Goal: Transaction & Acquisition: Purchase product/service

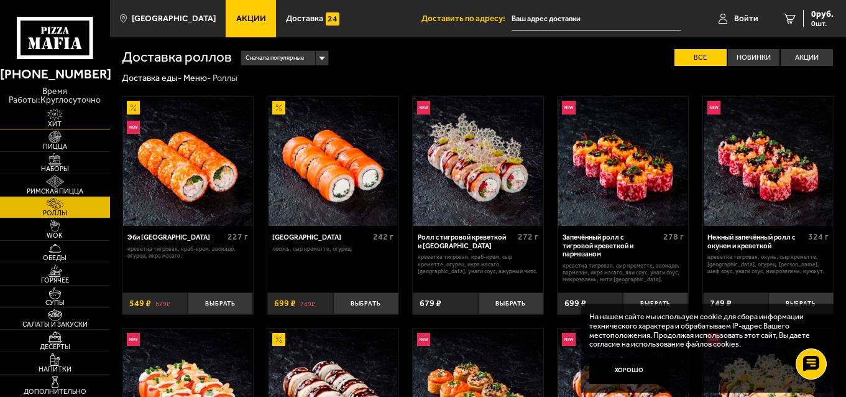
click at [59, 116] on img at bounding box center [55, 114] width 34 height 12
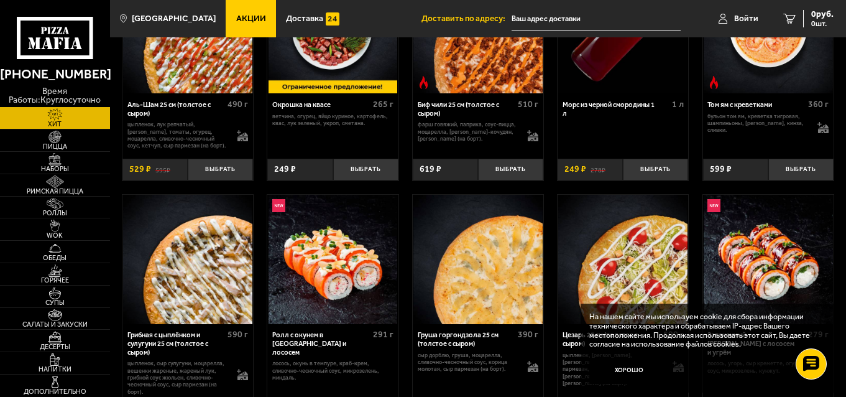
scroll to position [249, 0]
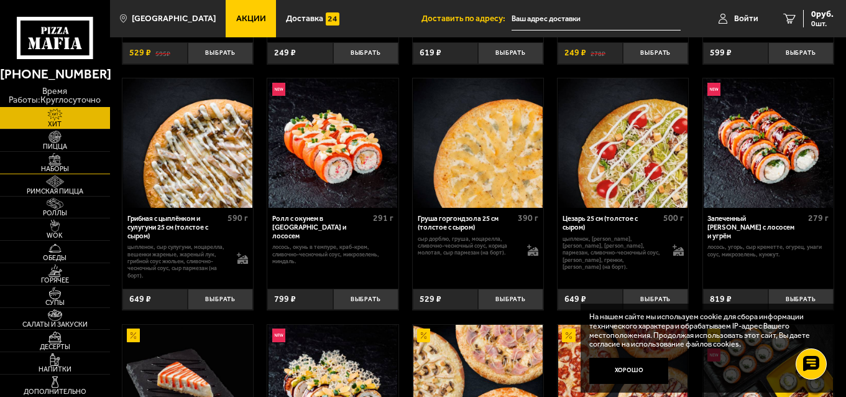
click at [62, 162] on img at bounding box center [55, 159] width 34 height 12
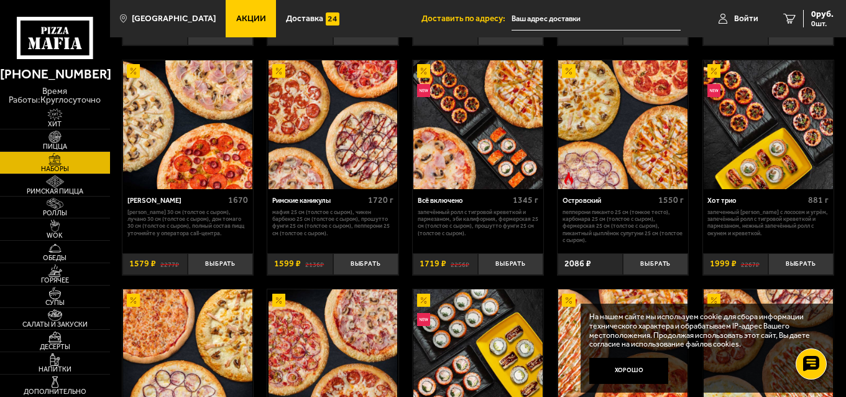
scroll to position [669, 0]
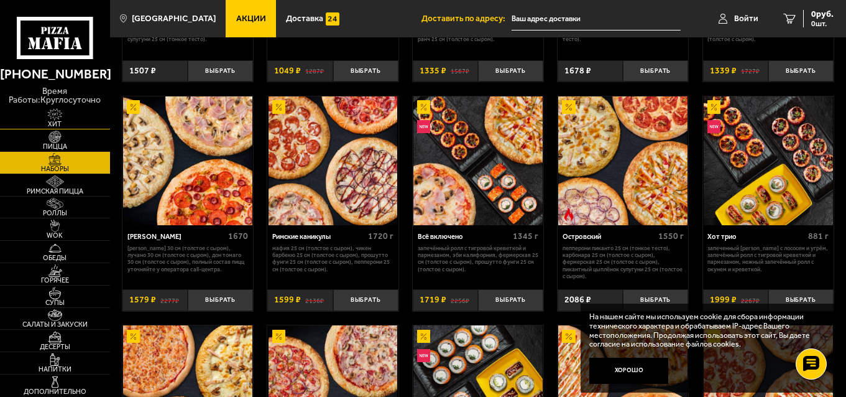
click at [58, 117] on img at bounding box center [55, 114] width 34 height 12
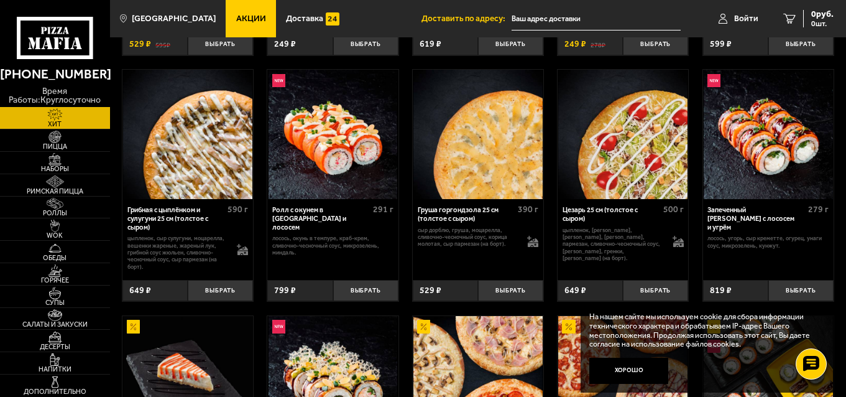
scroll to position [187, 0]
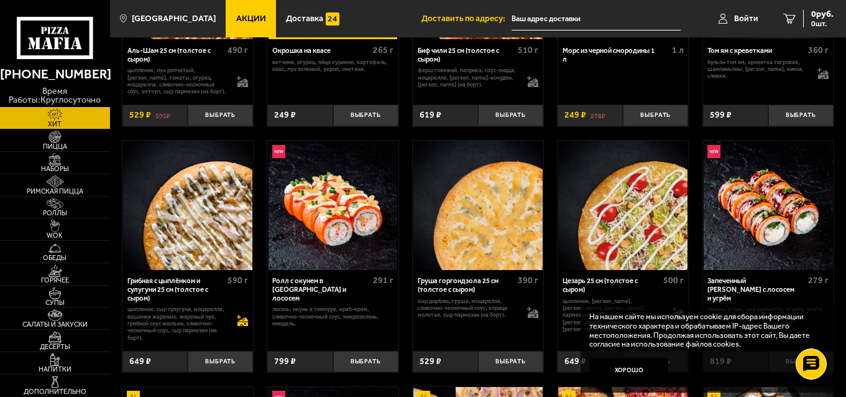
click at [242, 325] on icon at bounding box center [242, 324] width 11 height 4
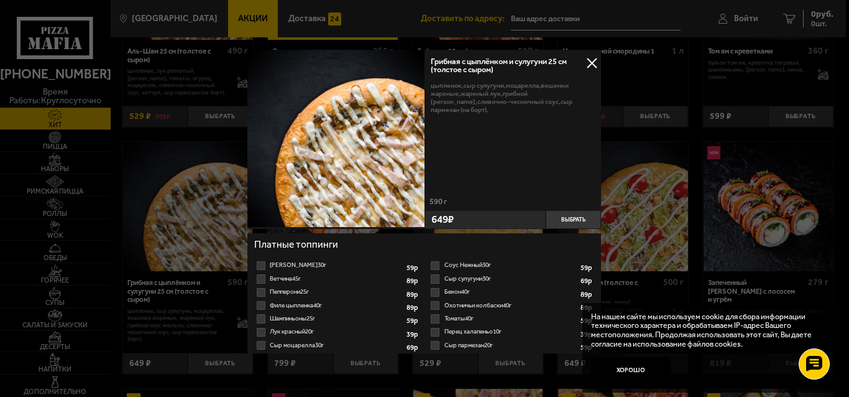
click at [590, 59] on button at bounding box center [592, 63] width 19 height 19
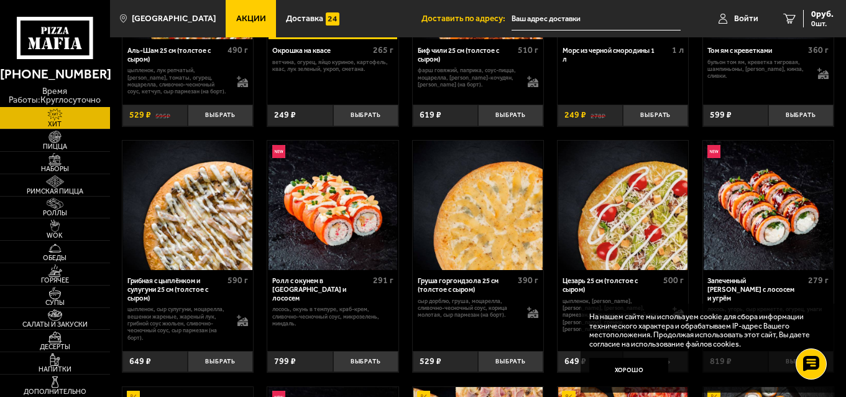
scroll to position [249, 0]
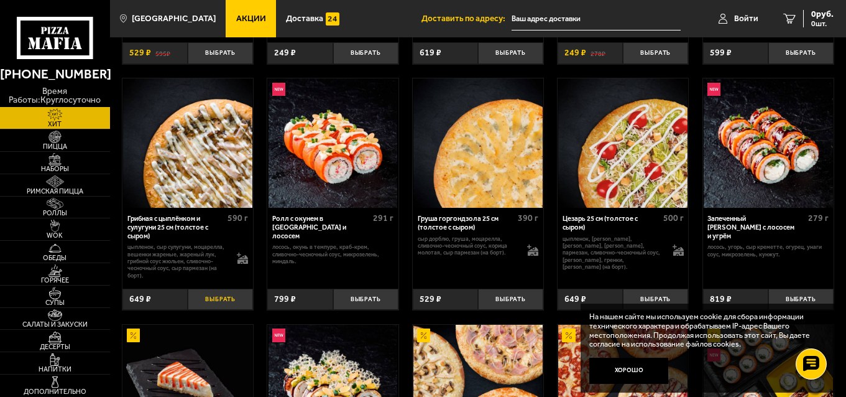
click at [239, 304] on button "Выбрать" at bounding box center [220, 299] width 65 height 22
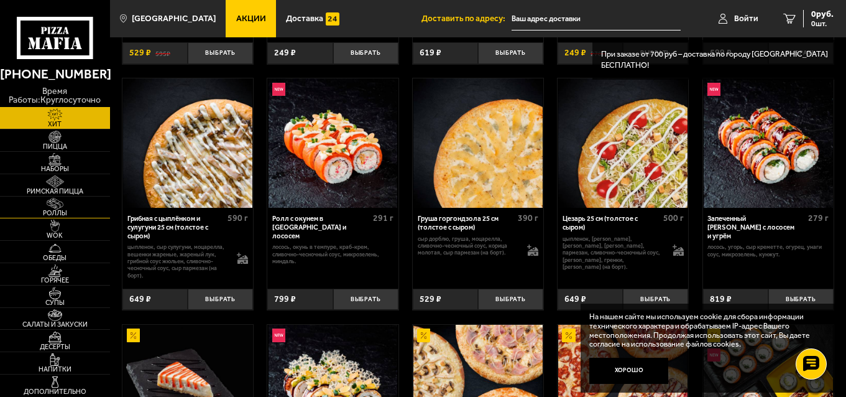
click at [70, 205] on img at bounding box center [55, 204] width 34 height 12
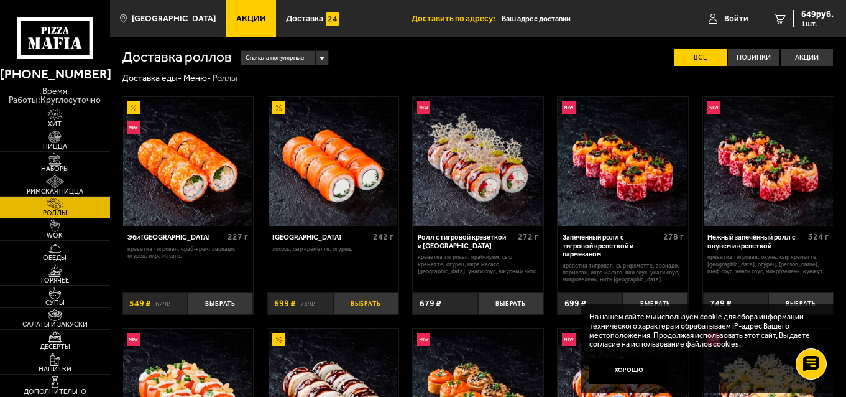
click at [372, 303] on button "Выбрать" at bounding box center [365, 303] width 65 height 22
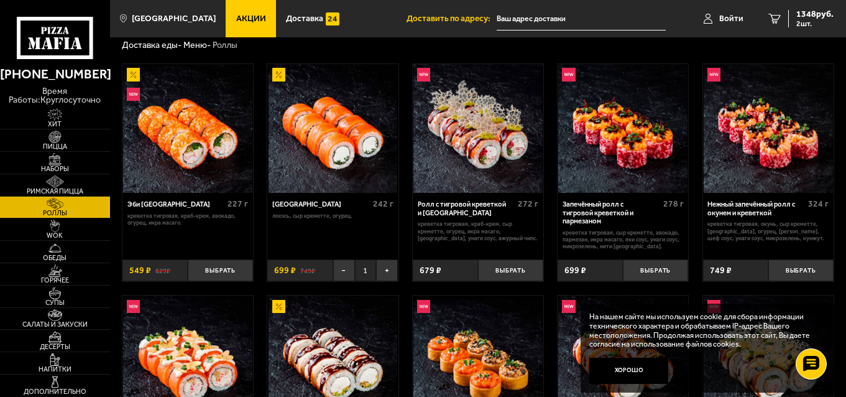
scroll to position [62, 0]
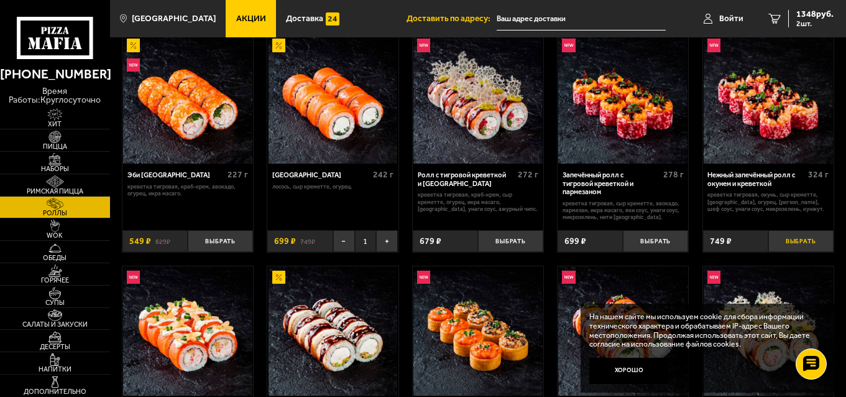
click at [796, 244] on button "Выбрать" at bounding box center [800, 241] width 65 height 22
click at [804, 15] on span "2097 руб." at bounding box center [814, 14] width 37 height 9
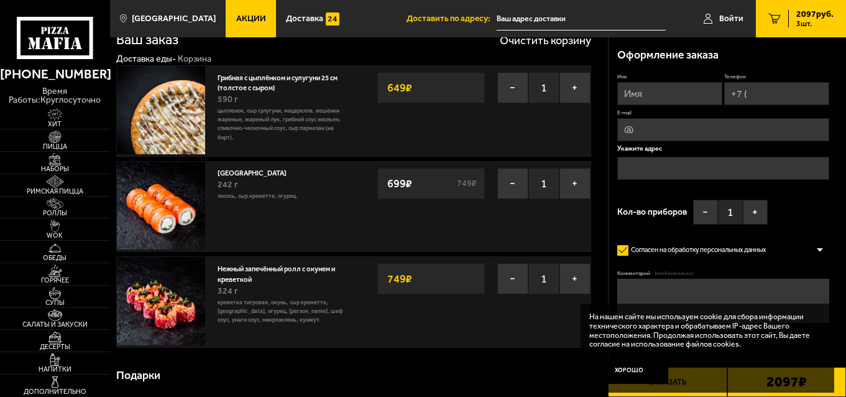
scroll to position [62, 0]
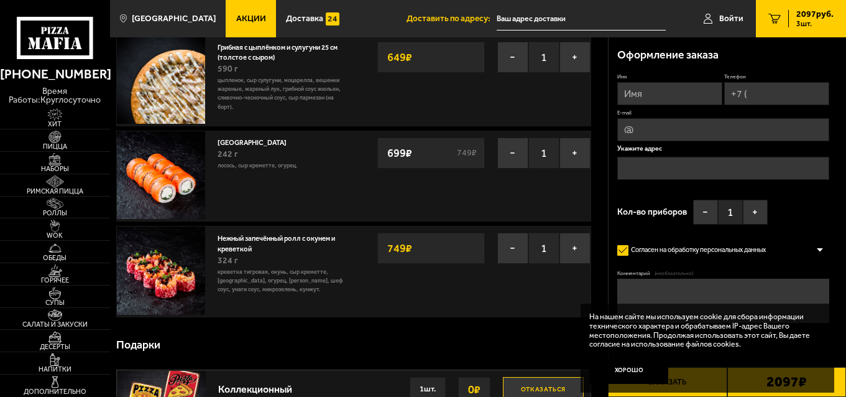
click at [548, 346] on div "Подарки" at bounding box center [353, 345] width 475 height 36
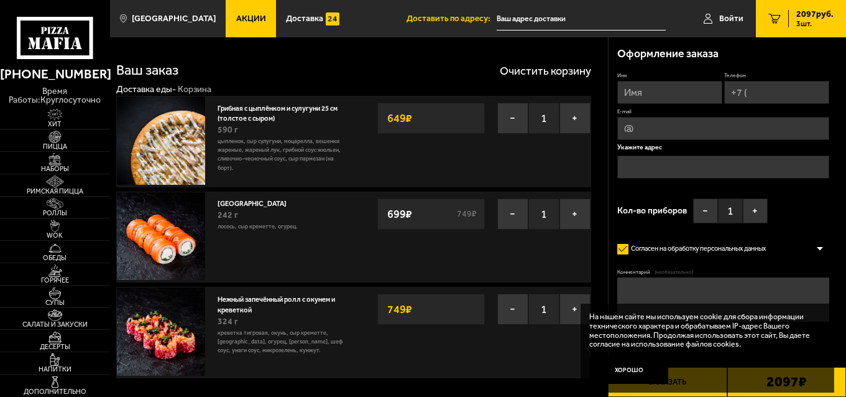
scroll to position [0, 0]
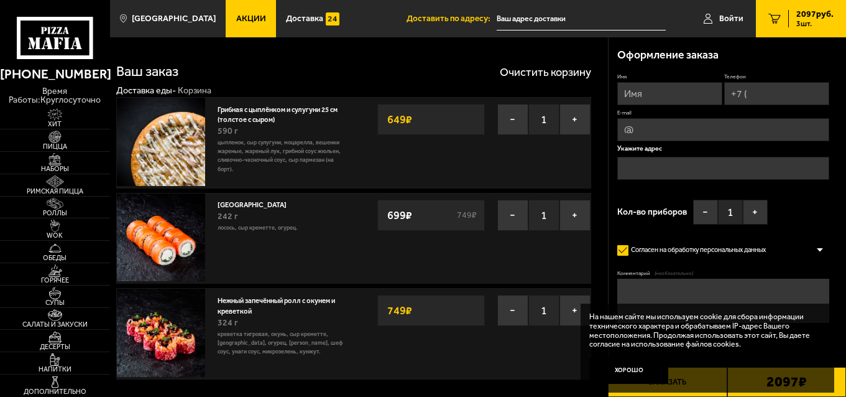
click at [650, 87] on input "Имя" at bounding box center [669, 93] width 105 height 23
type input "[PERSON_NAME]"
click at [773, 93] on input "Телефон" at bounding box center [776, 93] width 105 height 23
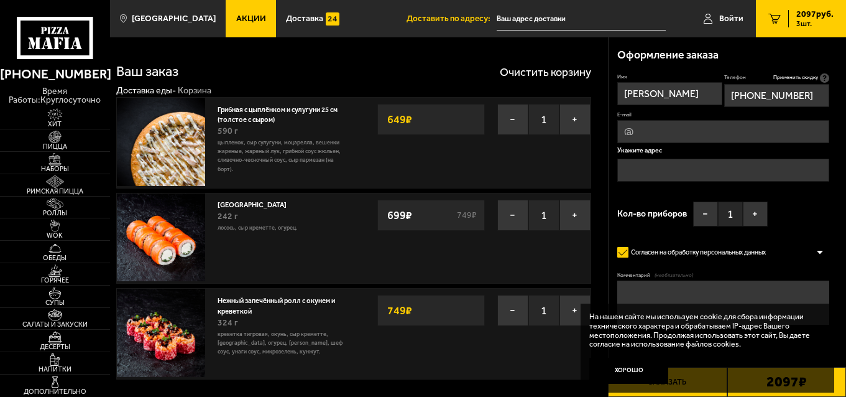
type input "[PHONE_NUMBER]"
click at [683, 137] on input "E-mail" at bounding box center [722, 131] width 211 height 23
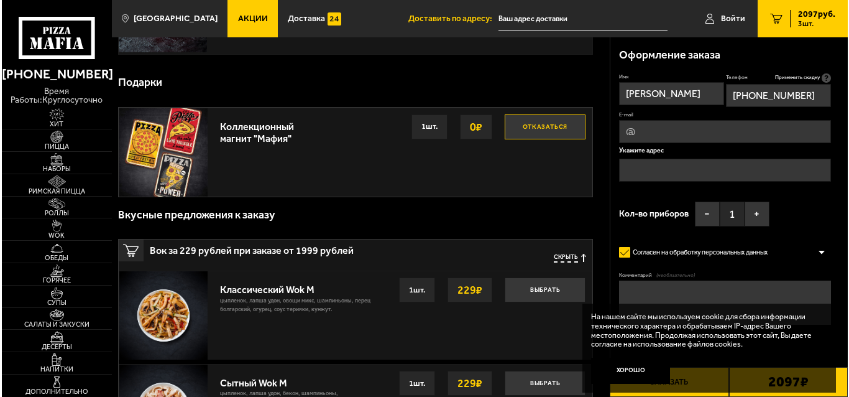
scroll to position [373, 0]
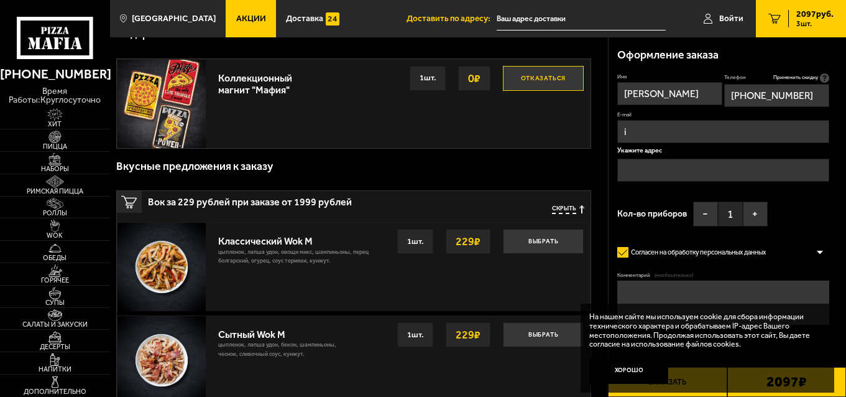
type input "i@[DOMAIN_NAME]"
click at [648, 168] on input "text" at bounding box center [722, 170] width 211 height 23
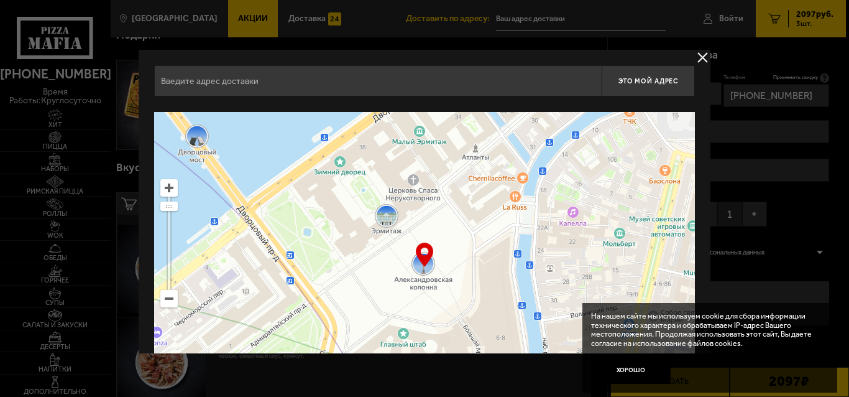
click at [354, 68] on input "text" at bounding box center [378, 80] width 448 height 31
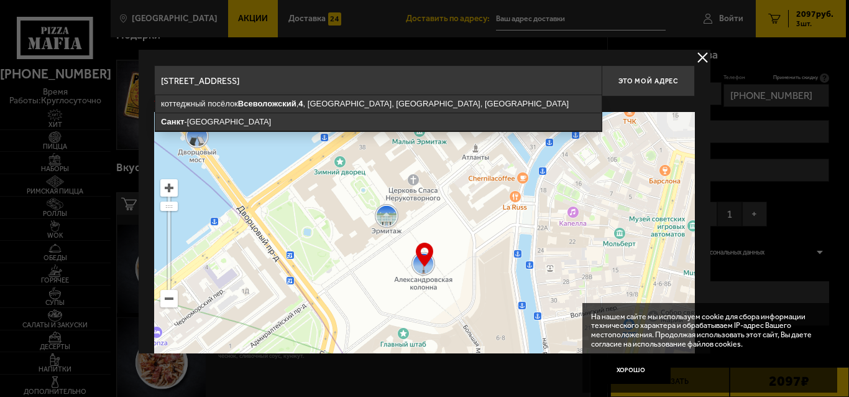
drag, startPoint x: 462, startPoint y: 78, endPoint x: 244, endPoint y: 80, distance: 217.6
click at [244, 80] on input "[STREET_ADDRESS]" at bounding box center [378, 80] width 448 height 31
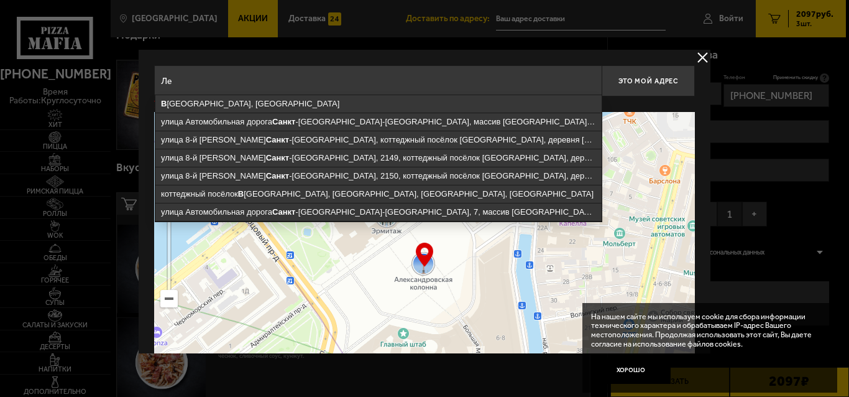
type input "[PERSON_NAME]"
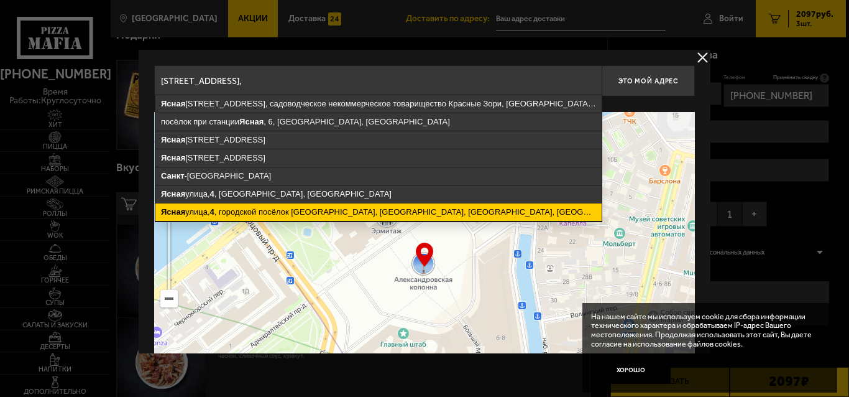
click at [262, 211] on ymaps "[STREET_ADDRESS]" at bounding box center [378, 211] width 446 height 17
type input "[STREET_ADDRESS]"
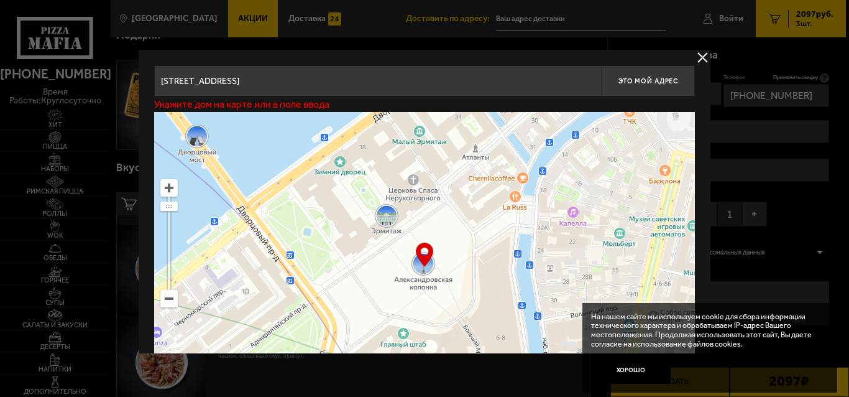
type input "[STREET_ADDRESS]"
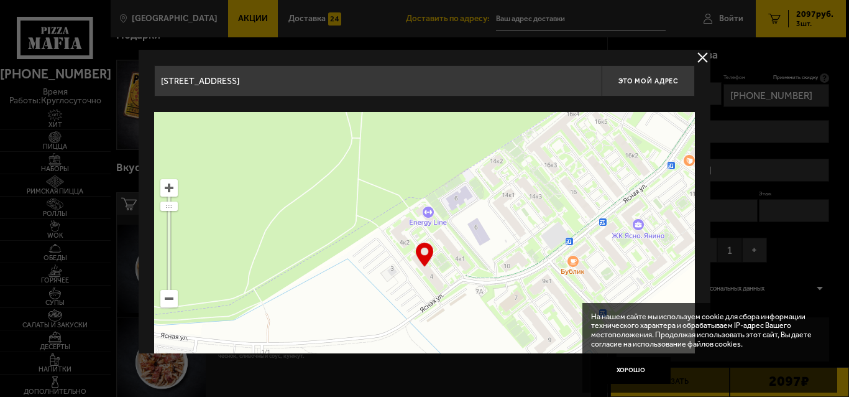
click at [573, 82] on input "[STREET_ADDRESS]" at bounding box center [378, 80] width 448 height 31
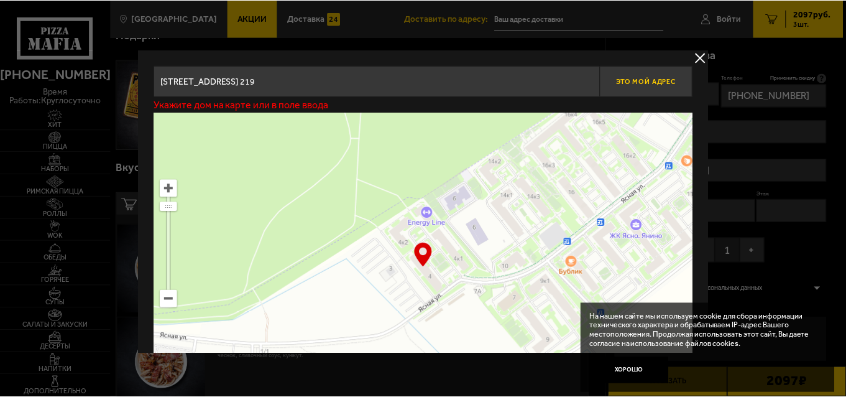
scroll to position [0, 0]
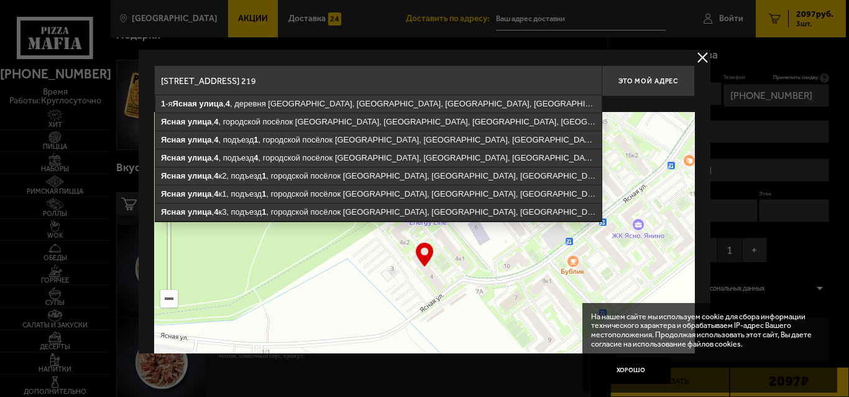
click at [568, 75] on input "[STREET_ADDRESS] 219" at bounding box center [378, 80] width 448 height 31
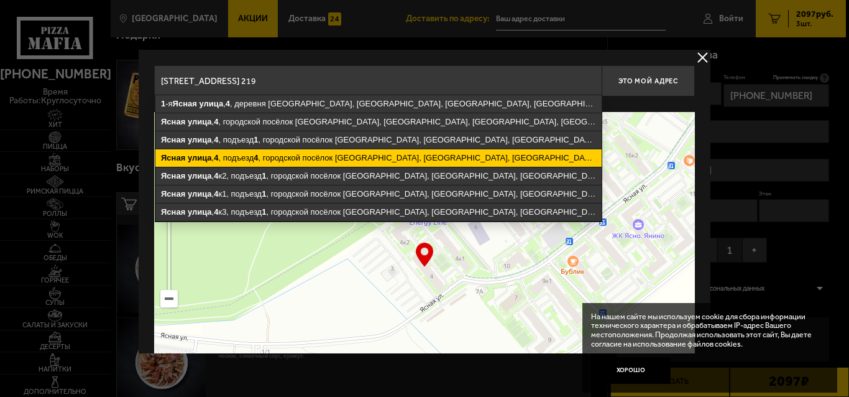
click at [522, 160] on ymaps "[STREET_ADDRESS]" at bounding box center [378, 157] width 446 height 17
type input "[STREET_ADDRESS]"
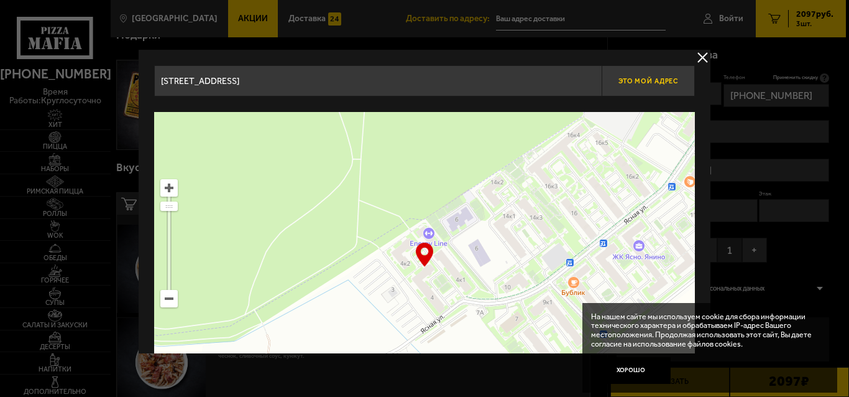
click at [647, 87] on button "Это мой адрес" at bounding box center [648, 80] width 93 height 31
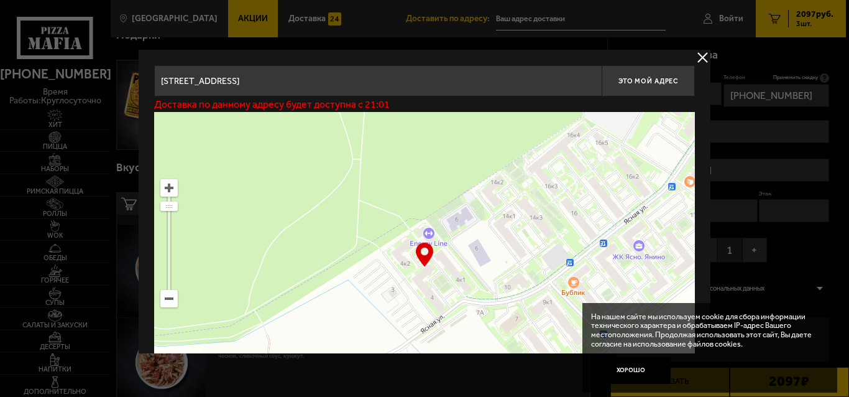
click at [700, 59] on button "delivery type" at bounding box center [703, 58] width 16 height 16
